Goal: Task Accomplishment & Management: Use online tool/utility

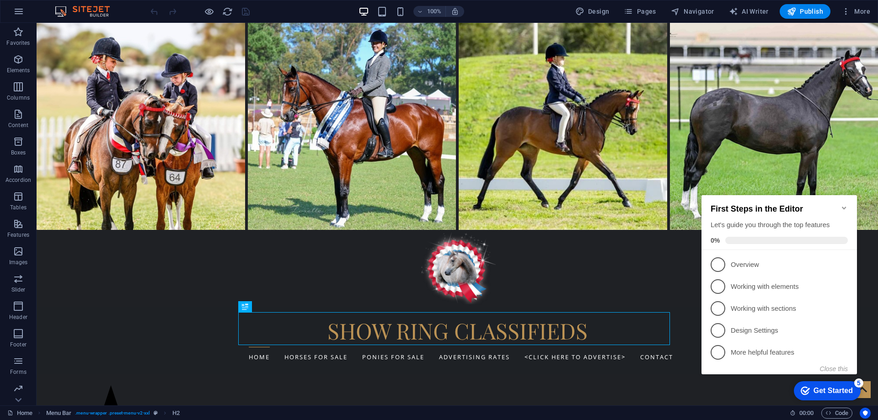
click at [842, 205] on icon "Minimize checklist" at bounding box center [843, 207] width 7 height 7
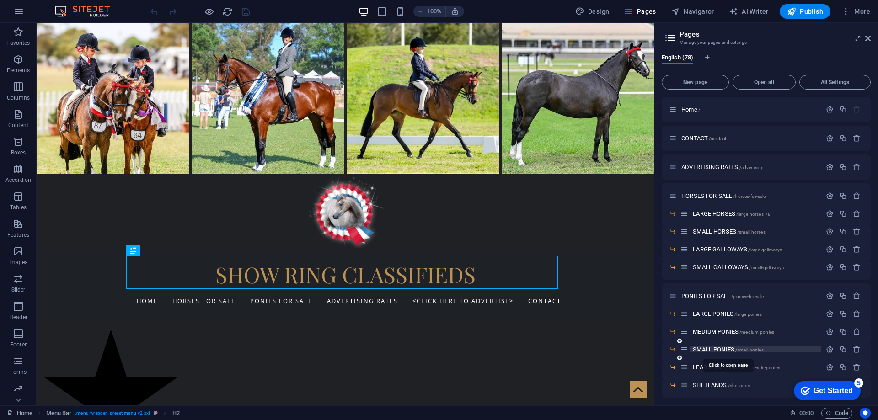
click at [714, 350] on span "SMALL PONIES /small-ponies" at bounding box center [727, 349] width 70 height 7
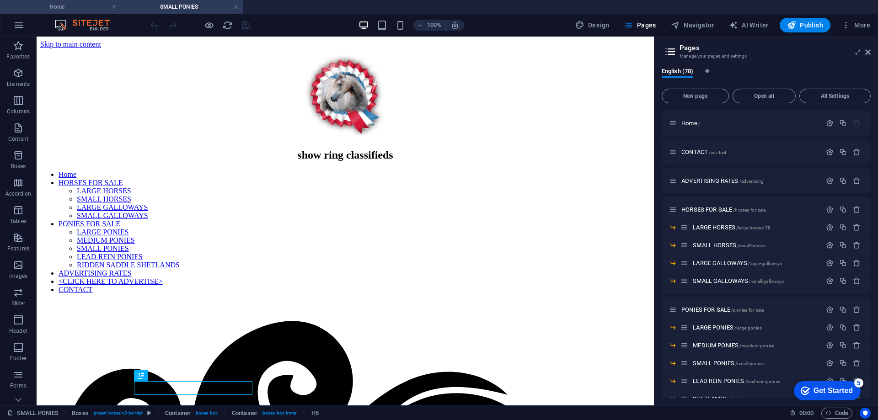
click at [43, 5] on h4 "Home" at bounding box center [61, 7] width 122 height 10
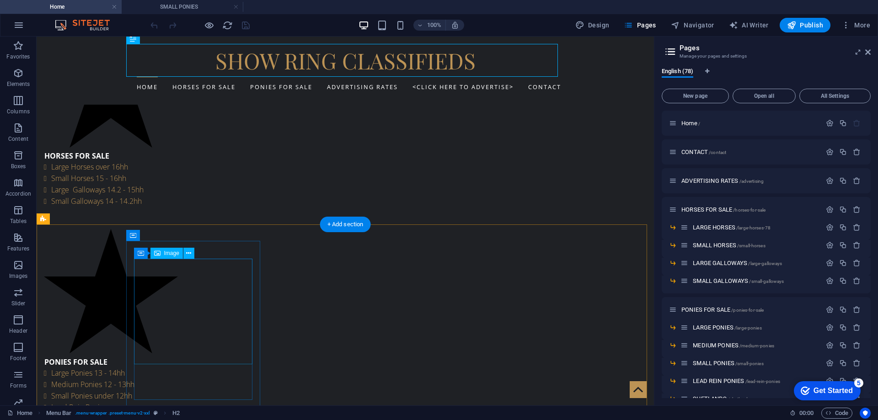
scroll to position [366, 0]
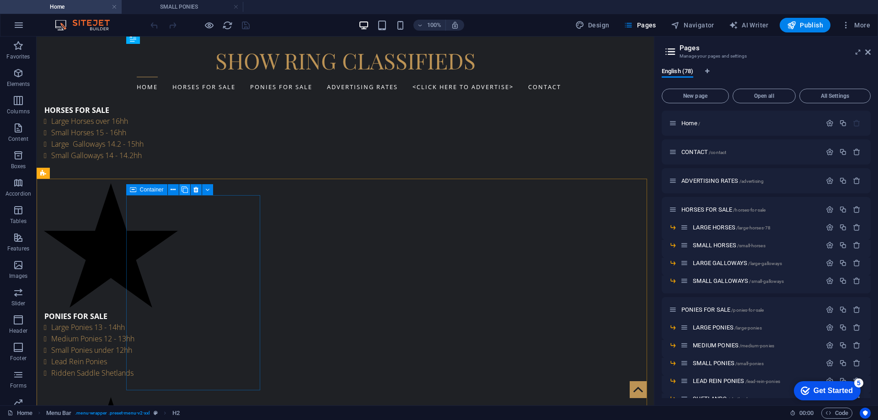
click at [182, 189] on icon at bounding box center [184, 190] width 6 height 10
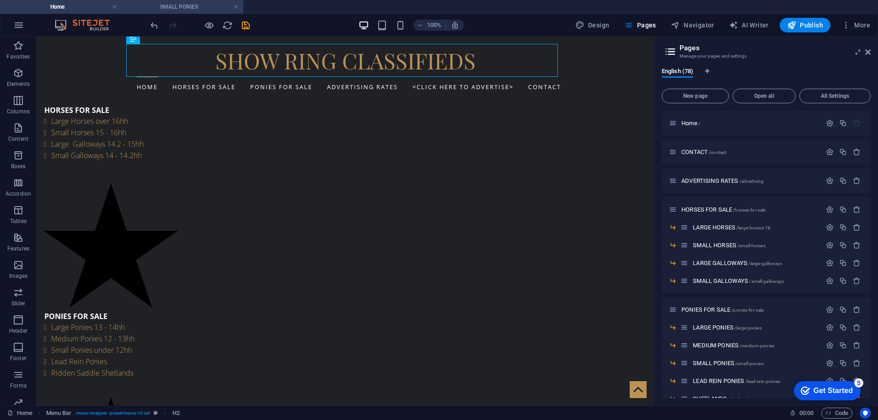
click at [182, 6] on h4 "SMALL PONIES" at bounding box center [183, 7] width 122 height 10
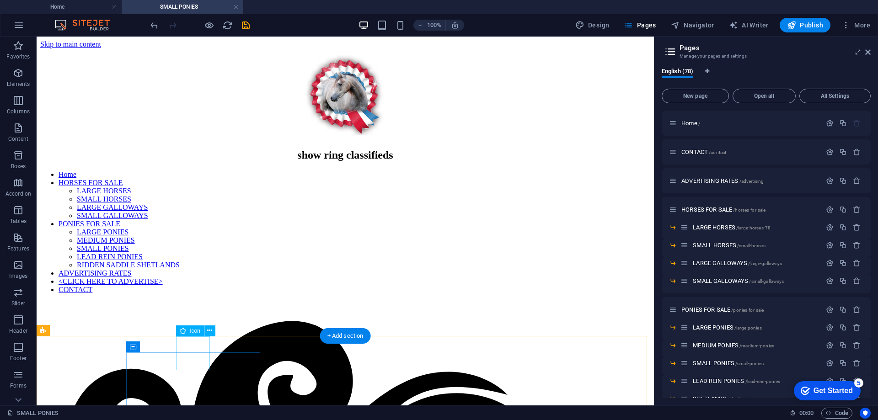
scroll to position [183, 0]
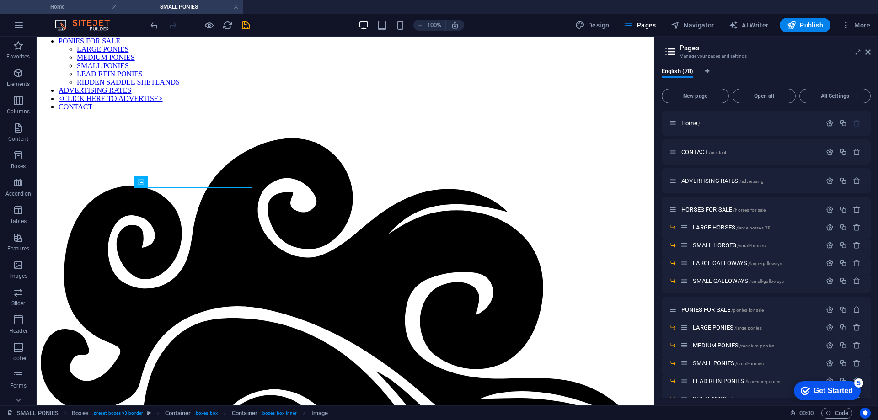
click at [64, 7] on h4 "Home" at bounding box center [61, 7] width 122 height 10
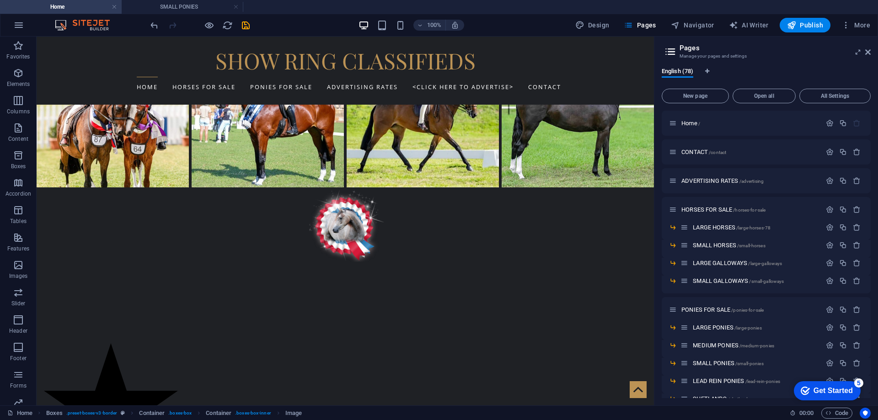
scroll to position [0, 0]
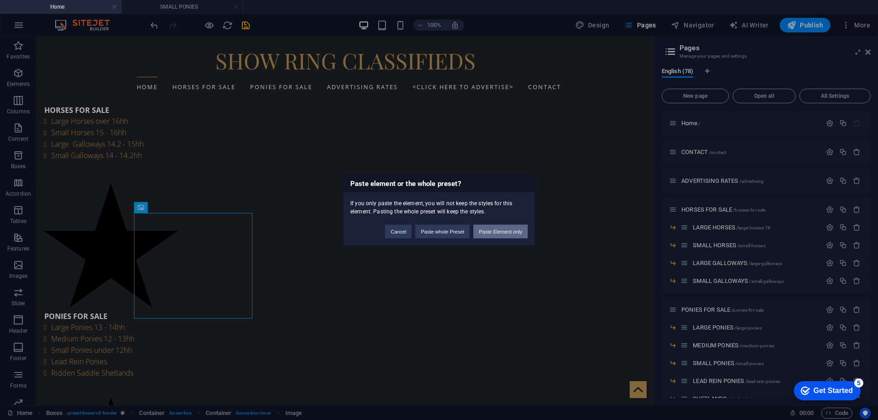
drag, startPoint x: 509, startPoint y: 232, endPoint x: 390, endPoint y: 219, distance: 120.0
click at [509, 232] on button "Paste Element only" at bounding box center [500, 231] width 54 height 14
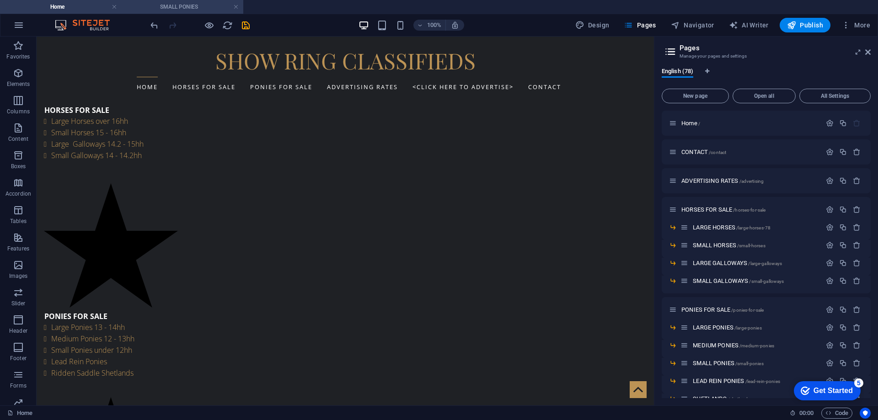
click at [172, 3] on h4 "SMALL PONIES" at bounding box center [183, 7] width 122 height 10
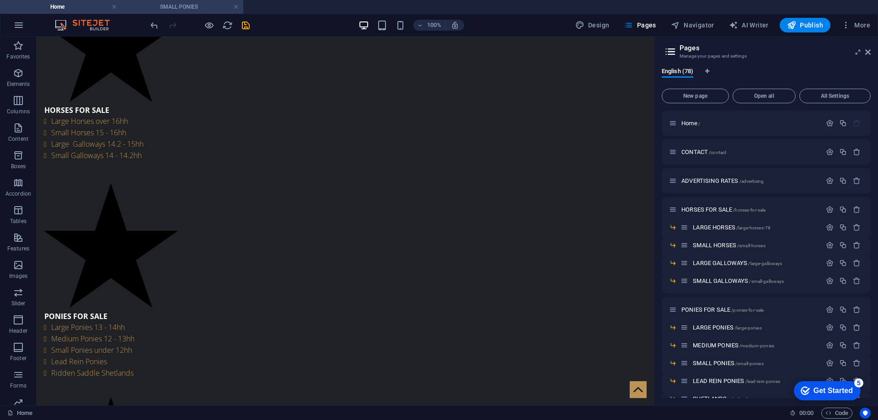
scroll to position [183, 0]
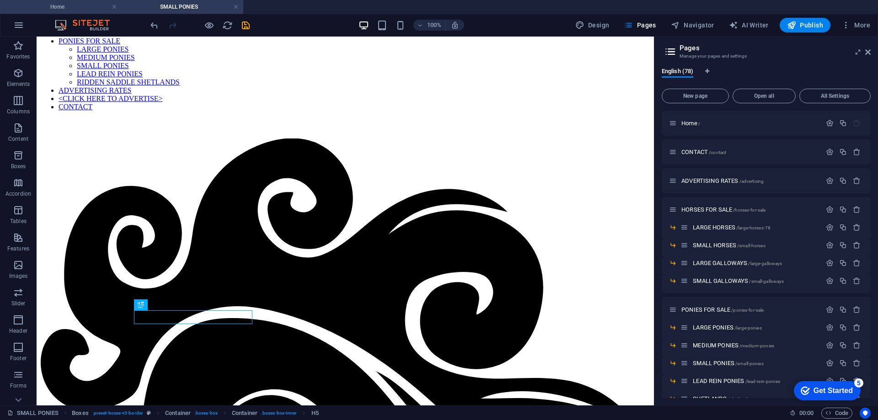
click at [67, 6] on h4 "Home" at bounding box center [61, 7] width 122 height 10
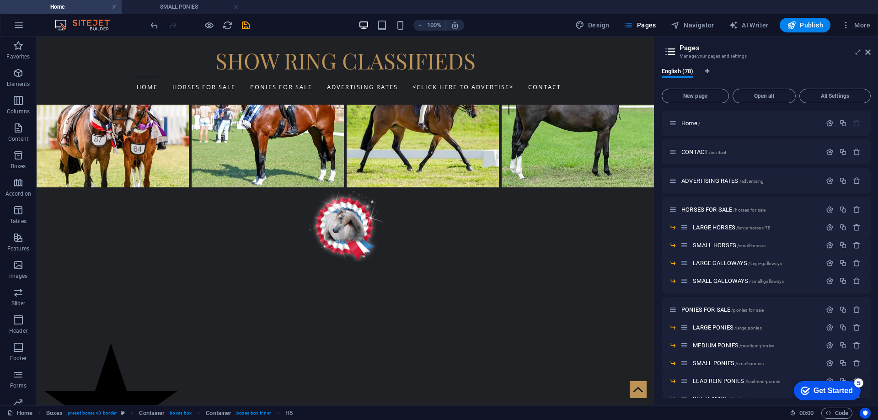
scroll to position [366, 0]
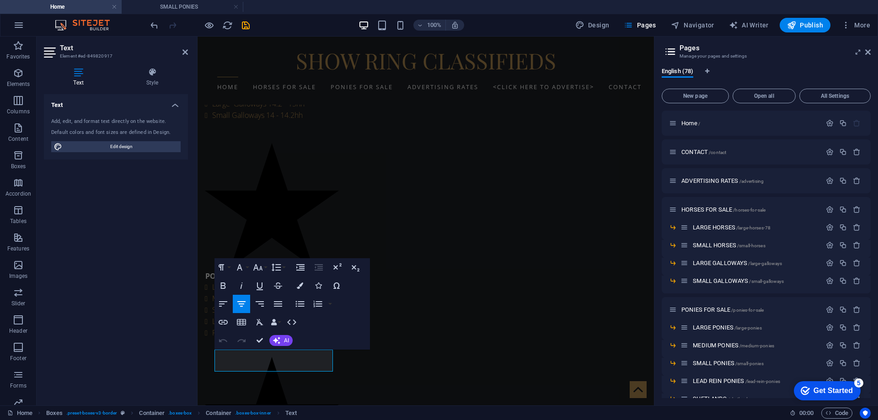
scroll to position [325, 0]
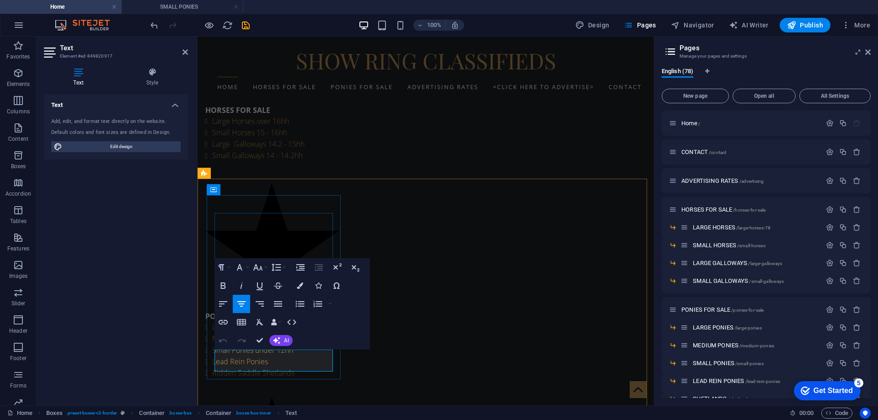
drag, startPoint x: 244, startPoint y: 355, endPoint x: 302, endPoint y: 356, distance: 58.5
drag, startPoint x: 216, startPoint y: 358, endPoint x: 332, endPoint y: 359, distance: 116.6
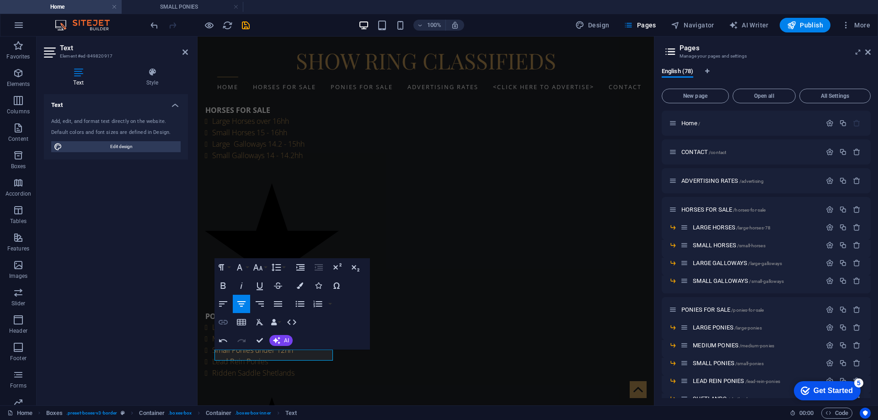
click at [224, 321] on icon "button" at bounding box center [223, 322] width 11 height 11
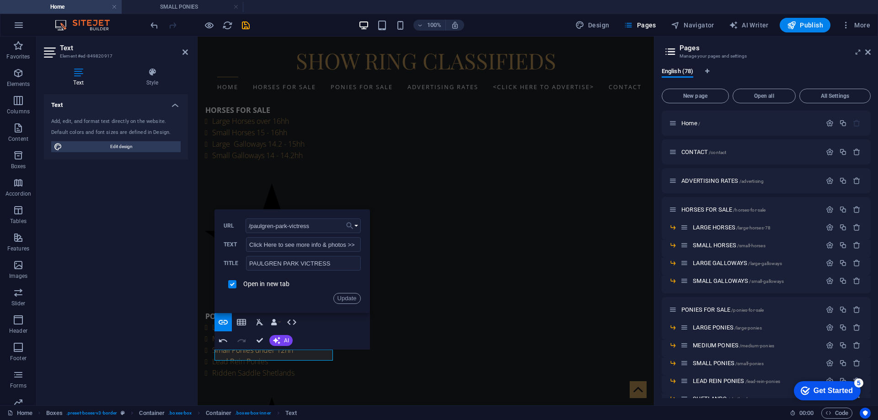
click at [356, 224] on button "Choose Link" at bounding box center [351, 225] width 17 height 15
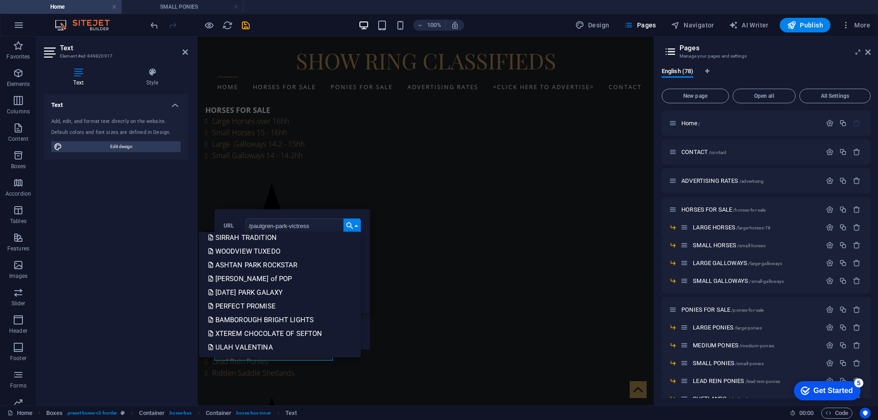
scroll to position [548, 0]
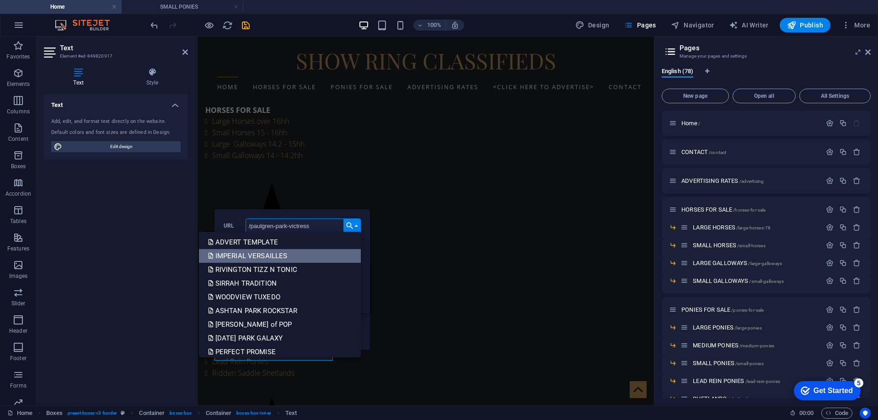
click at [280, 255] on p "IMPERIAL VERSAILLES" at bounding box center [248, 256] width 81 height 14
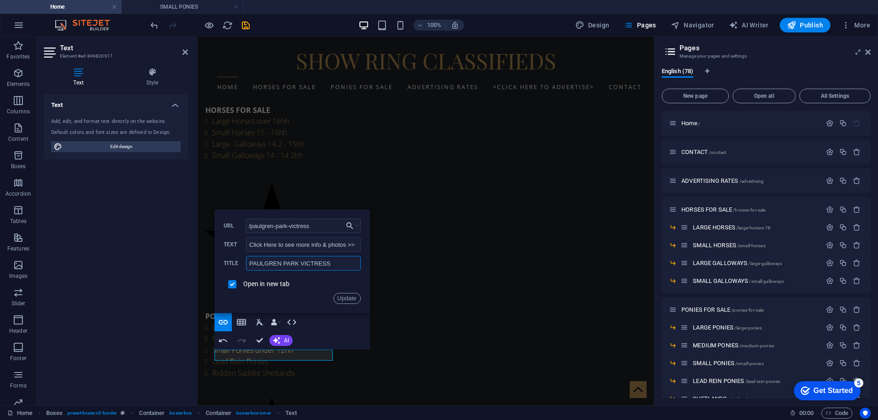
click at [257, 261] on input "PAULGREN PARK VICTRESS" at bounding box center [303, 263] width 114 height 15
type input "IMPERIAL VERSAILLES"
click at [230, 285] on input "checkbox" at bounding box center [231, 283] width 8 height 8
checkbox input "true"
click at [348, 300] on button "Update" at bounding box center [346, 298] width 27 height 11
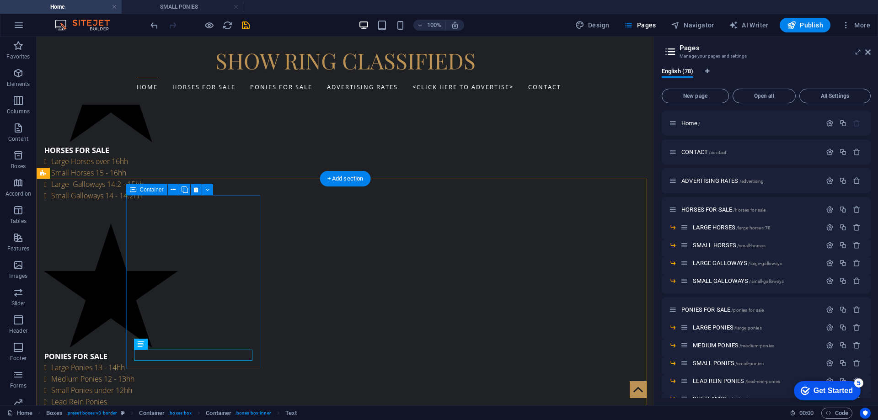
scroll to position [366, 0]
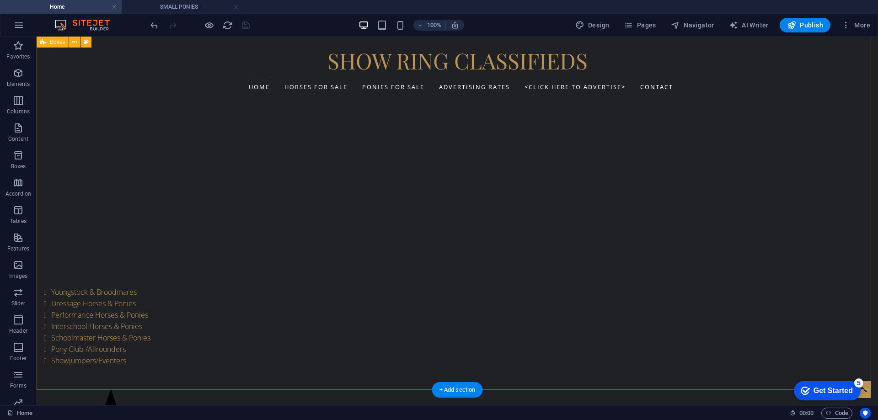
scroll to position [1088, 0]
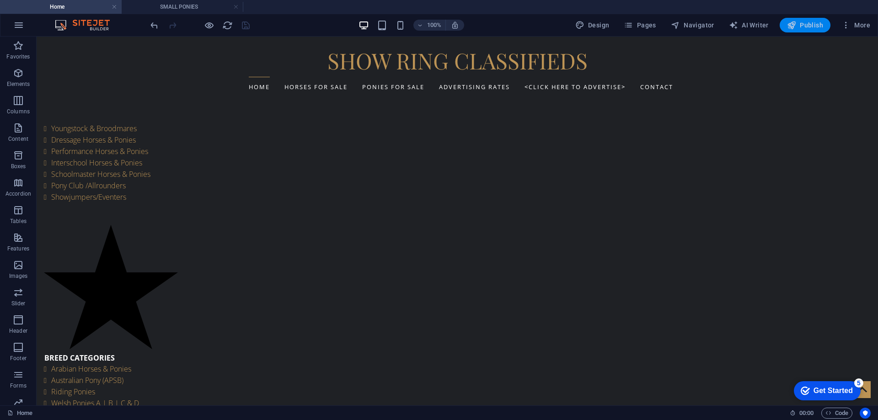
click at [806, 23] on span "Publish" at bounding box center [805, 25] width 36 height 9
